Goal: Transaction & Acquisition: Purchase product/service

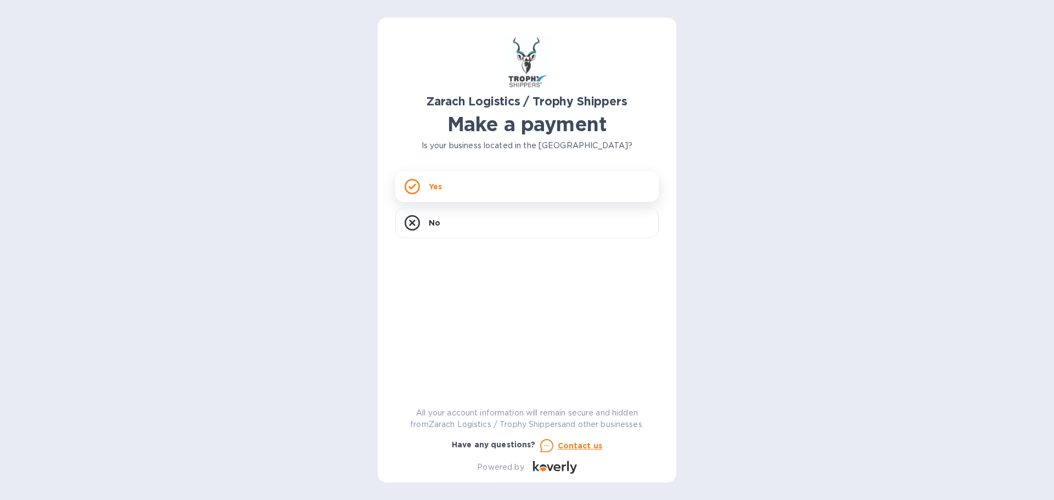
click at [483, 195] on div "Yes" at bounding box center [527, 186] width 264 height 31
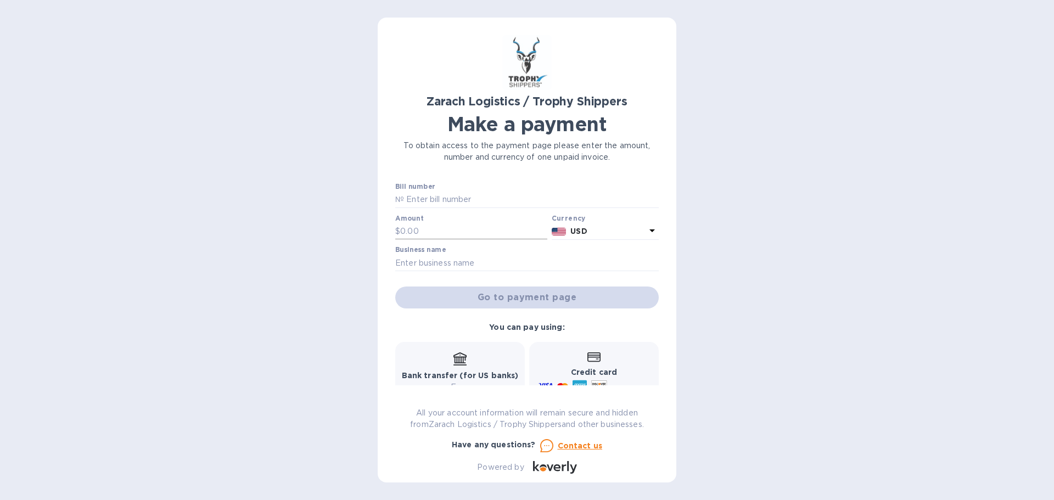
click at [405, 233] on input "text" at bounding box center [473, 232] width 147 height 16
type input "1,105.00"
click at [406, 197] on input "text" at bounding box center [531, 200] width 255 height 16
click at [433, 203] on input "B00" at bounding box center [531, 200] width 255 height 16
drag, startPoint x: 427, startPoint y: 198, endPoint x: 394, endPoint y: 198, distance: 33.5
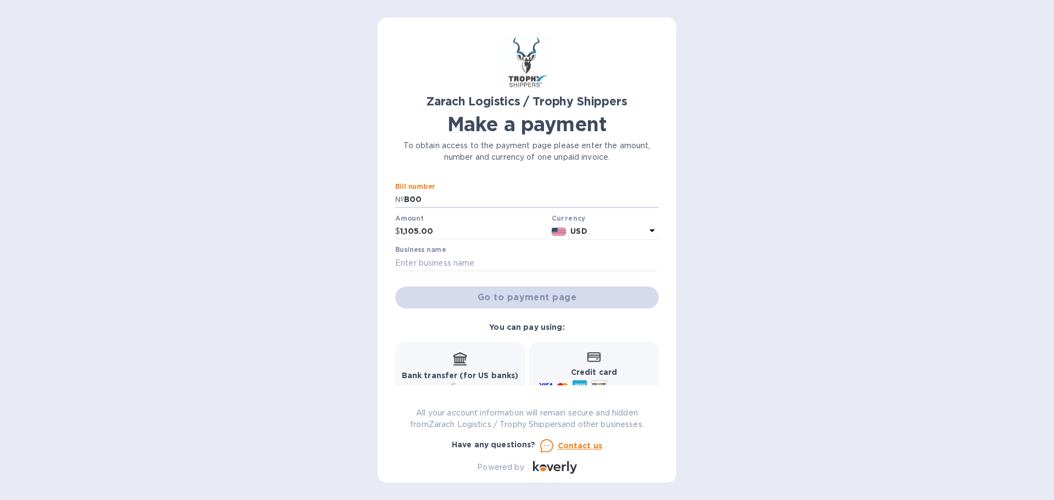
click at [394, 198] on div "Zarach Logistics / Trophy Shippers Make a payment To obtain access to the payme…" at bounding box center [527, 250] width 299 height 465
paste input "174830"
type input "B00174830"
click at [412, 261] on input "text" at bounding box center [527, 263] width 264 height 16
type input "The Energists"
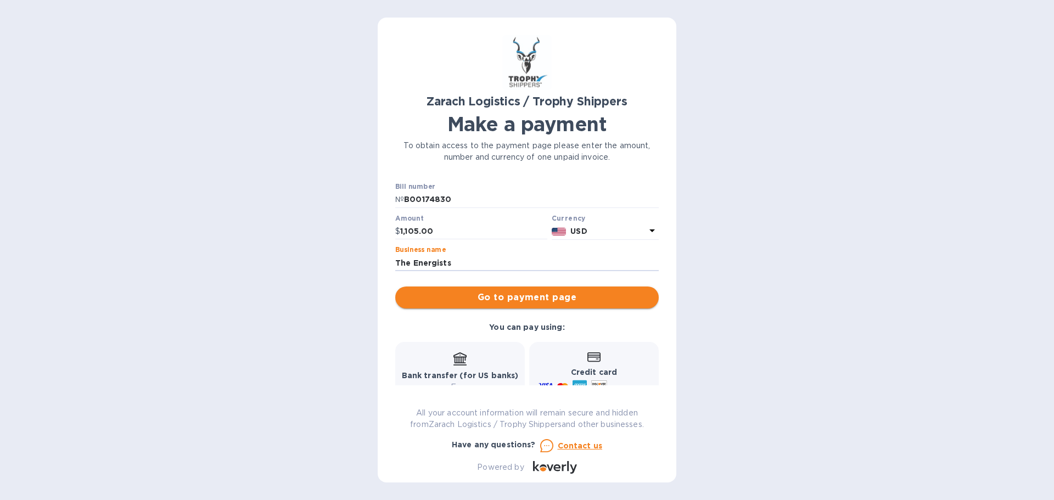
click at [543, 299] on span "Go to payment page" at bounding box center [527, 297] width 246 height 13
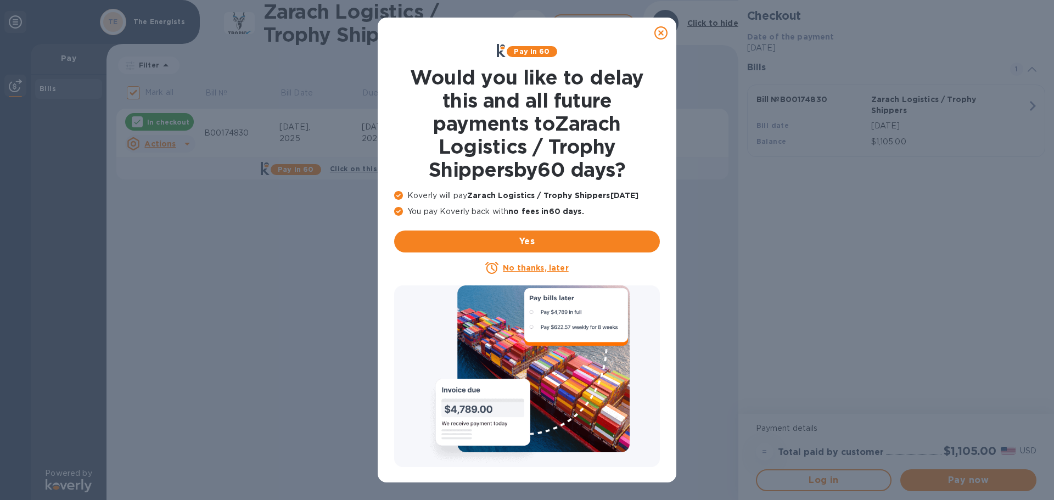
click at [662, 32] on icon at bounding box center [661, 32] width 13 height 13
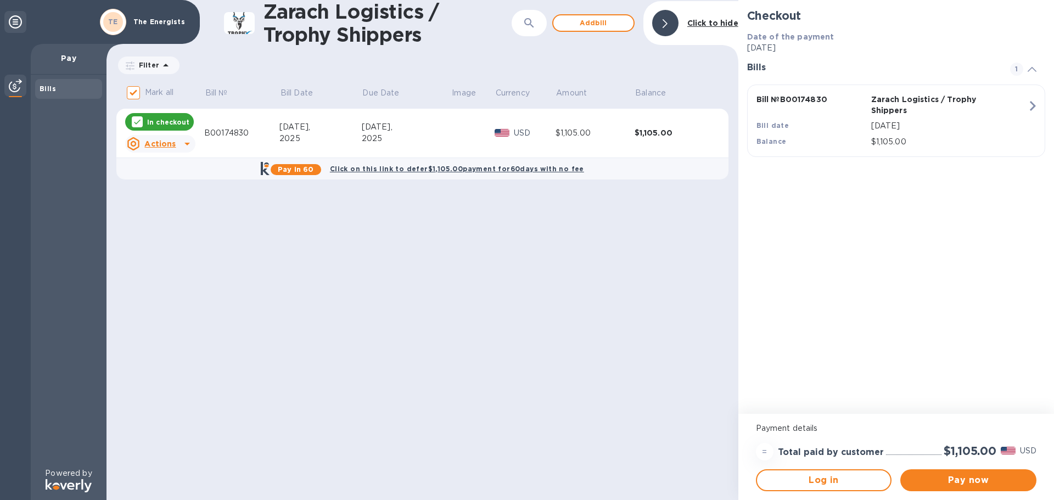
click at [182, 143] on icon at bounding box center [187, 143] width 13 height 13
click at [409, 217] on div at bounding box center [527, 250] width 1054 height 500
click at [977, 478] on span "Pay now" at bounding box center [968, 480] width 119 height 13
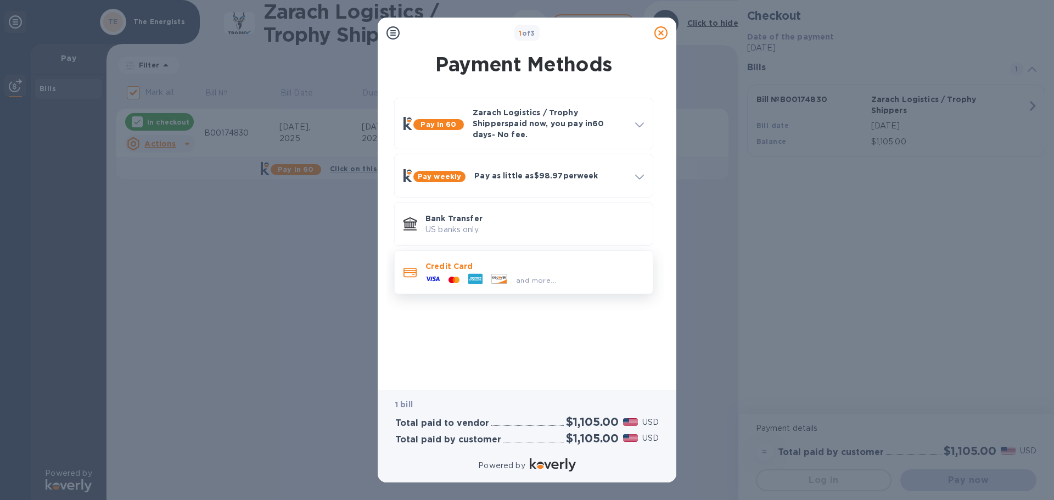
click at [470, 262] on p "Credit Card" at bounding box center [535, 266] width 219 height 11
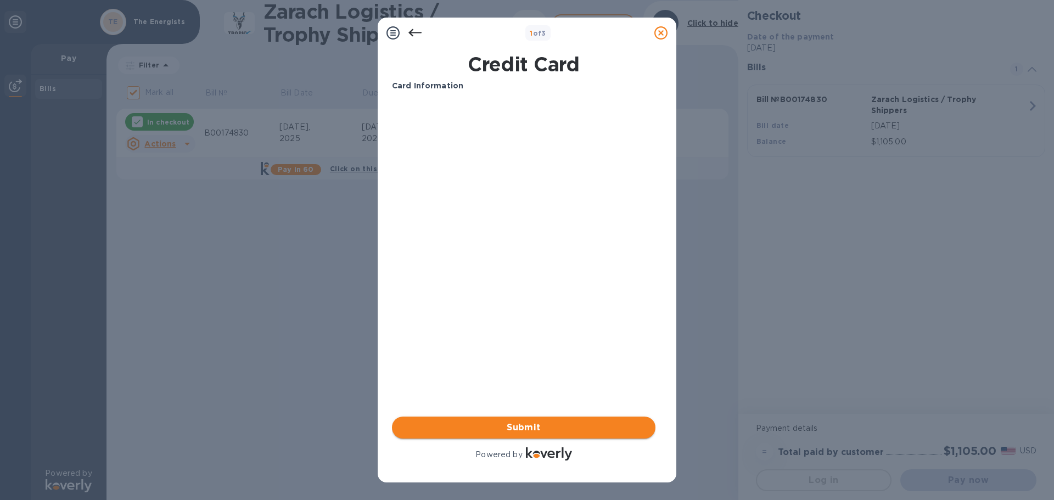
click at [527, 426] on span "Submit" at bounding box center [524, 427] width 246 height 13
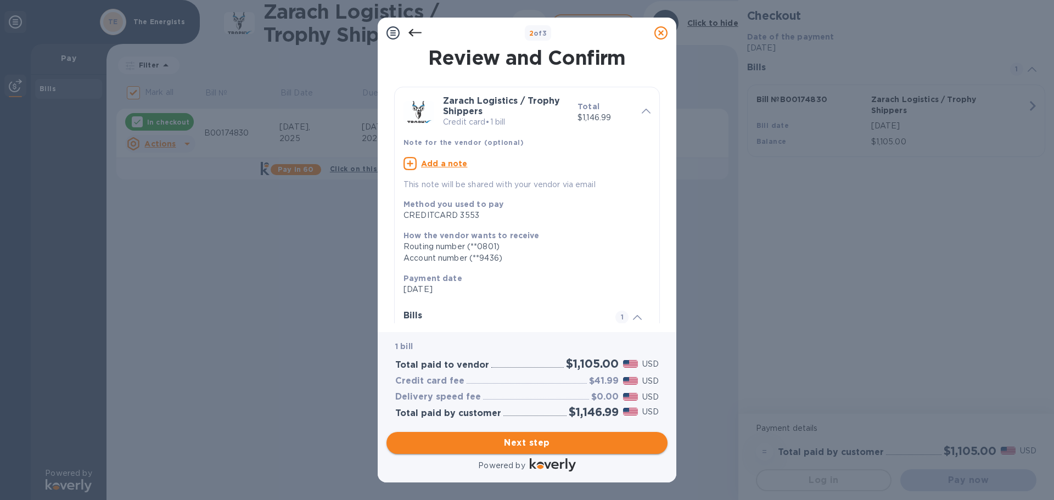
click at [526, 443] on span "Next step" at bounding box center [527, 443] width 264 height 13
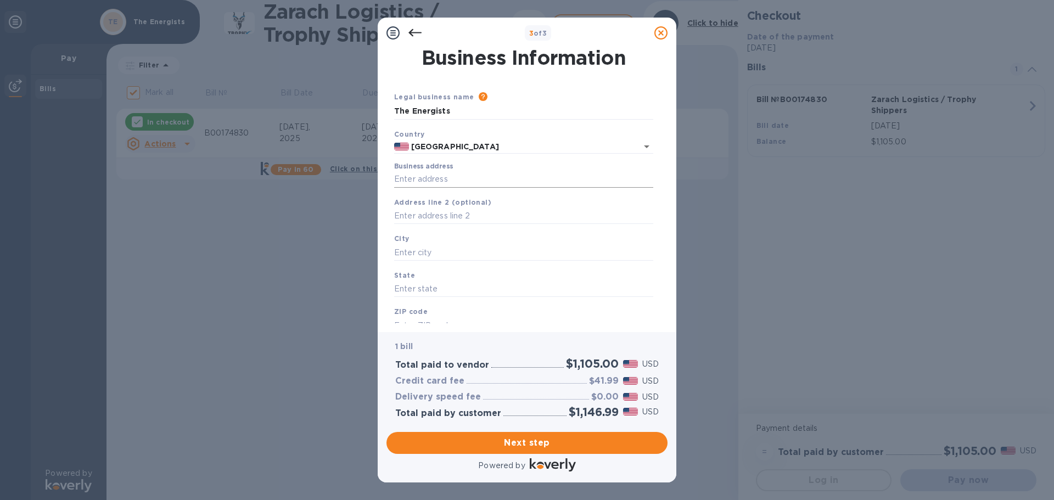
click at [402, 176] on input "Business address" at bounding box center [523, 179] width 259 height 16
type input "[STREET_ADDRESS]"
click at [404, 255] on input "text" at bounding box center [523, 252] width 259 height 16
type input "Montgomergy"
click at [414, 284] on input "text" at bounding box center [523, 289] width 259 height 16
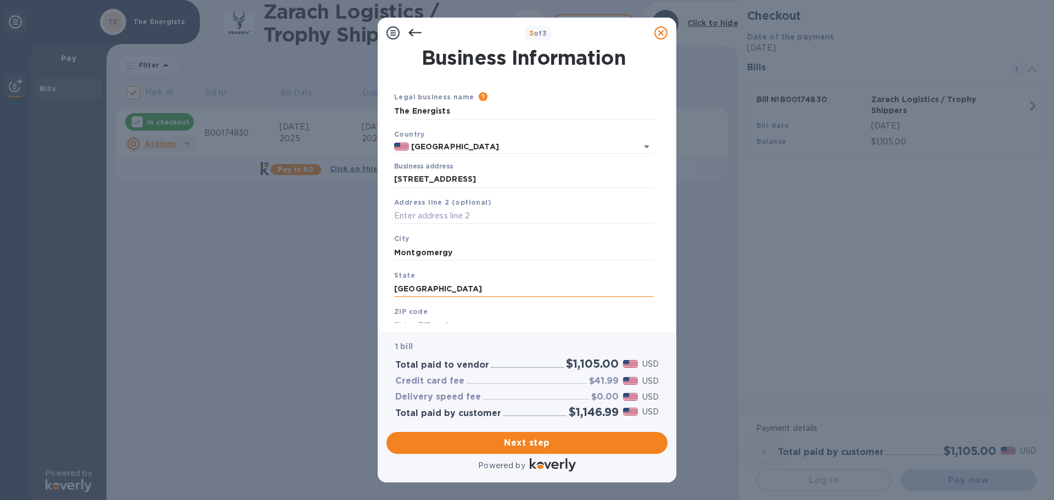
scroll to position [37, 0]
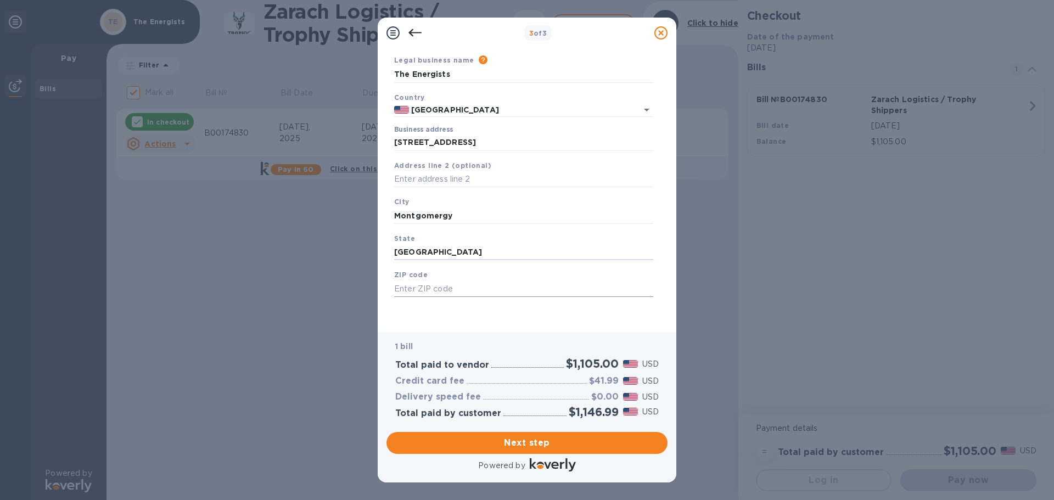
type input "[GEOGRAPHIC_DATA]"
click at [410, 288] on input "text" at bounding box center [523, 289] width 259 height 16
type input "77356"
click at [524, 442] on span "Next step" at bounding box center [527, 443] width 264 height 13
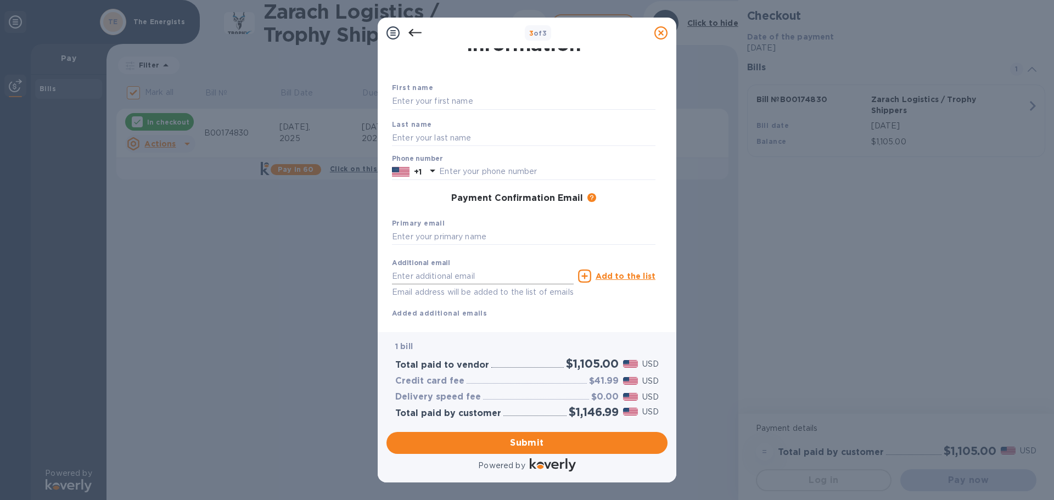
click at [403, 276] on input "text" at bounding box center [483, 276] width 182 height 16
type input "[EMAIL_ADDRESS][DOMAIN_NAME]"
type input "[PERSON_NAME]"
type input "HILL"
type input "8324752333"
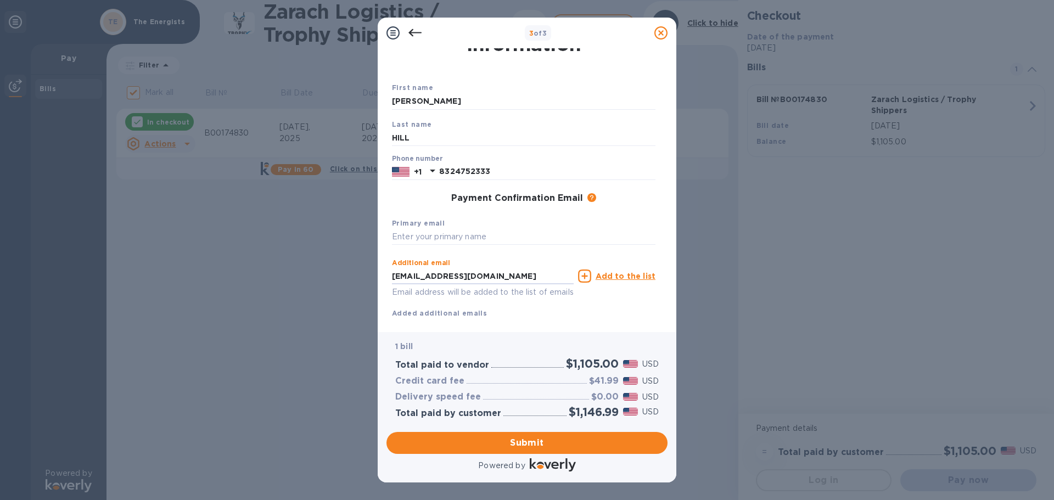
scroll to position [63, 0]
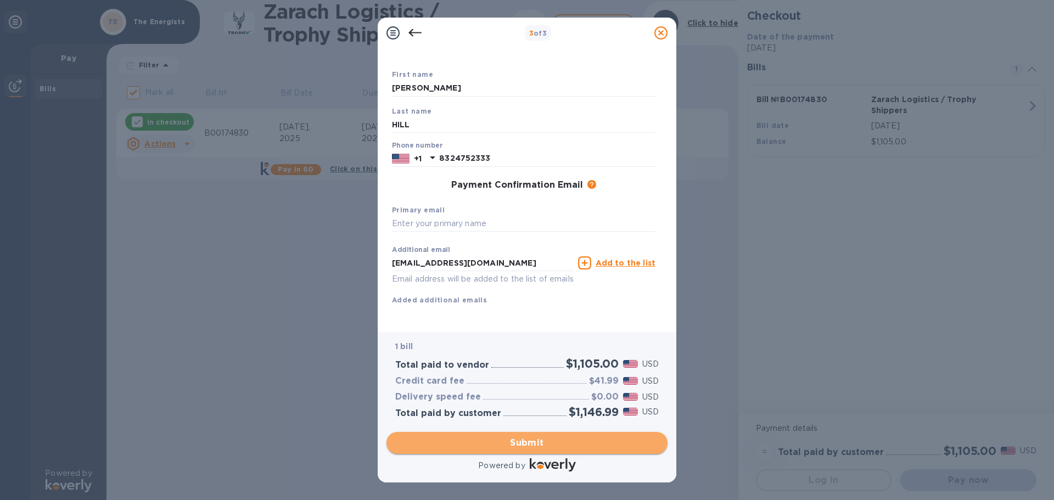
click at [526, 445] on span "Submit" at bounding box center [527, 443] width 264 height 13
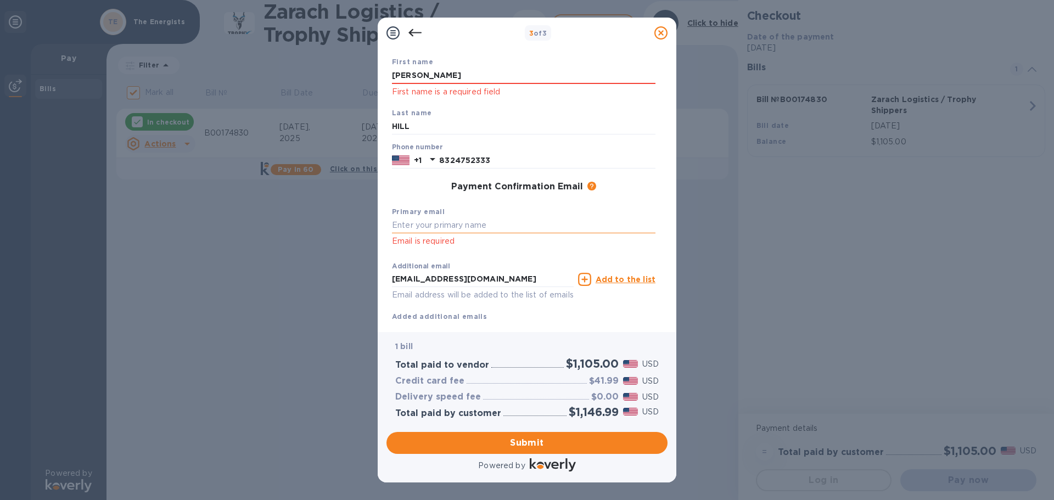
click at [400, 223] on input "text" at bounding box center [524, 225] width 264 height 16
drag, startPoint x: 399, startPoint y: 225, endPoint x: 391, endPoint y: 225, distance: 7.7
click at [387, 225] on div "Payment Contact Information First name [PERSON_NAME] First name is a required f…" at bounding box center [527, 185] width 281 height 275
click at [398, 224] on input "text" at bounding box center [524, 225] width 264 height 16
type input "[EMAIL_ADDRESS][DOMAIN_NAME]"
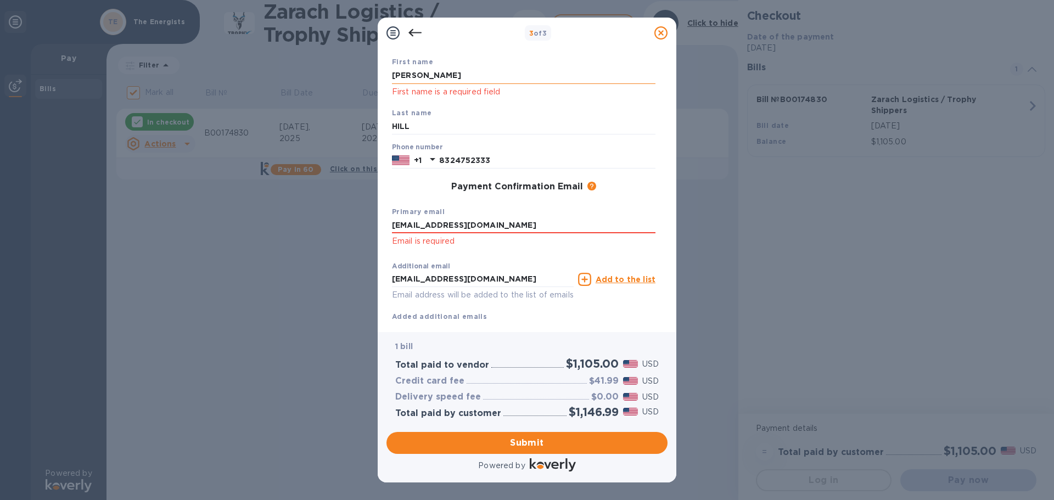
click at [429, 78] on input "[PERSON_NAME]" at bounding box center [524, 76] width 264 height 16
drag, startPoint x: 427, startPoint y: 74, endPoint x: 382, endPoint y: 74, distance: 45.6
click at [382, 74] on div "Payment Contact Information First name [PERSON_NAME] First name is a required f…" at bounding box center [527, 190] width 299 height 284
type input "[PERSON_NAME]"
click at [409, 100] on div "First name [PERSON_NAME] First name is a required field" at bounding box center [524, 77] width 272 height 51
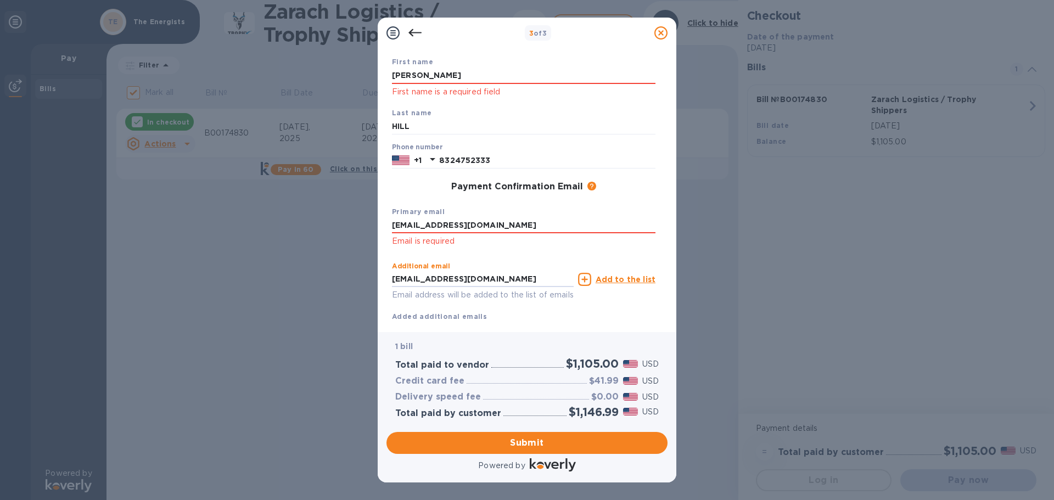
drag, startPoint x: 494, startPoint y: 278, endPoint x: 367, endPoint y: 278, distance: 127.4
click at [367, 278] on div "3 of 3 Payment Contact Information First name [PERSON_NAME] First name is a req…" at bounding box center [527, 250] width 1054 height 500
type input "[PERSON_NAME][EMAIL_ADDRESS][DOMAIN_NAME]"
drag, startPoint x: 496, startPoint y: 224, endPoint x: 360, endPoint y: 227, distance: 136.2
click at [360, 227] on div "3 of 3 Payment Contact Information First name [PERSON_NAME] First name is a req…" at bounding box center [527, 250] width 1054 height 500
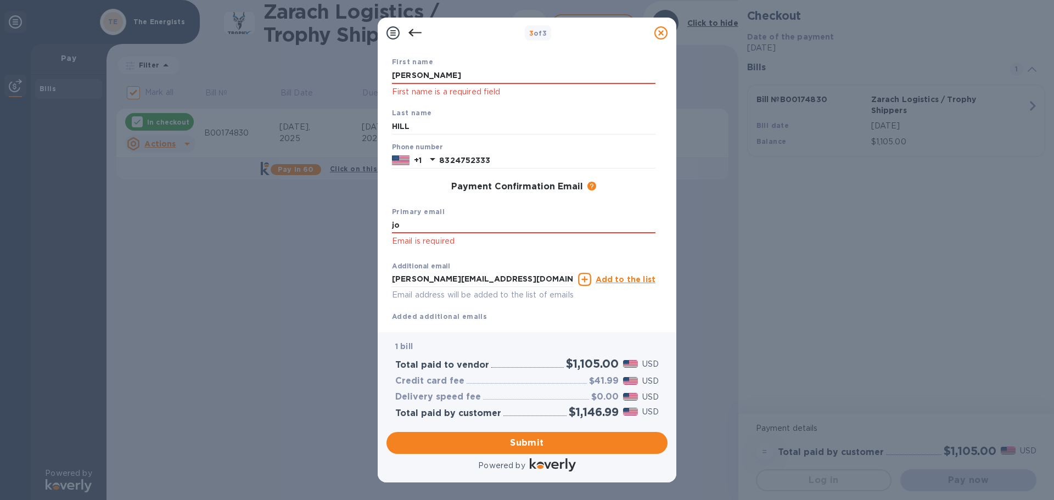
type input "j"
type input "[PERSON_NAME][EMAIL_ADDRESS][DOMAIN_NAME]"
click at [503, 274] on input "[PERSON_NAME][EMAIL_ADDRESS][DOMAIN_NAME]" at bounding box center [483, 279] width 182 height 16
click at [530, 443] on span "Submit" at bounding box center [527, 443] width 264 height 13
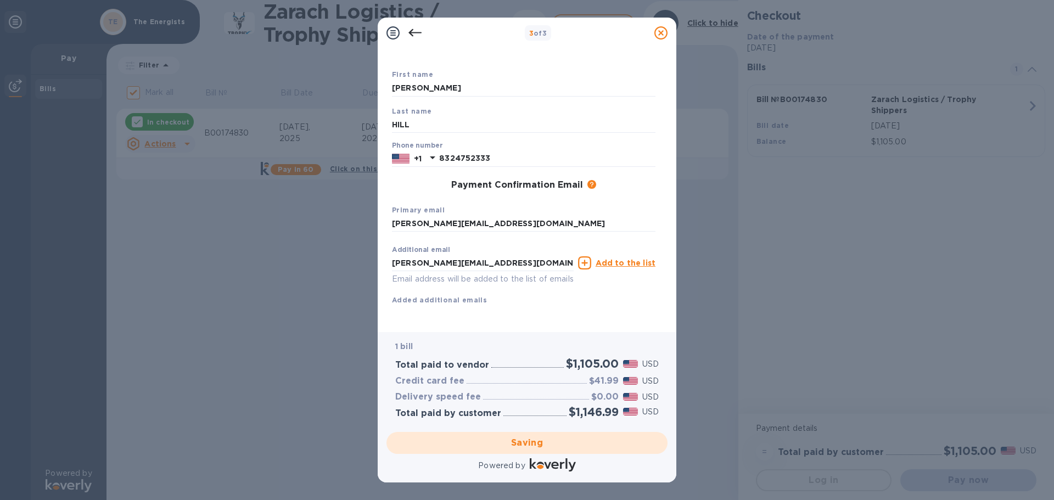
checkbox input "false"
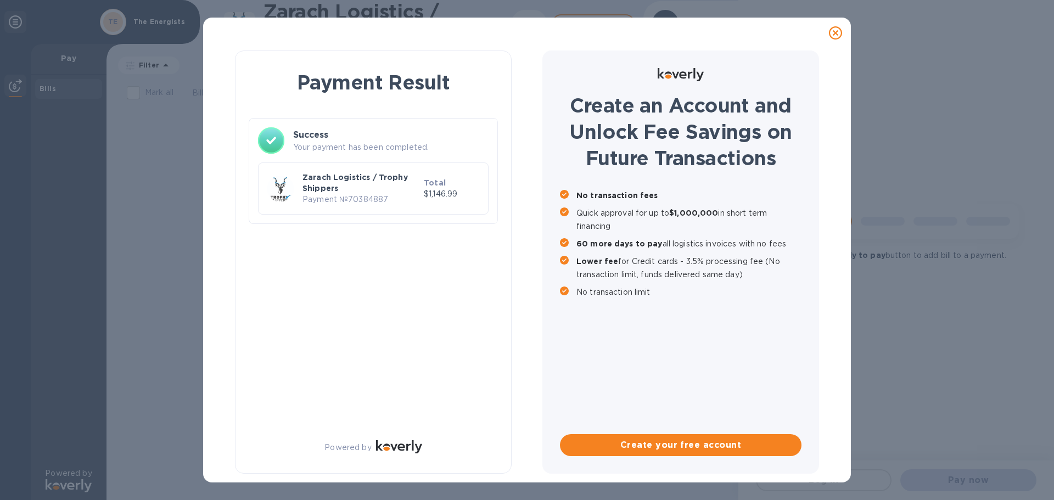
scroll to position [0, 0]
click at [834, 32] on icon at bounding box center [835, 32] width 13 height 13
